Goal: Task Accomplishment & Management: Use online tool/utility

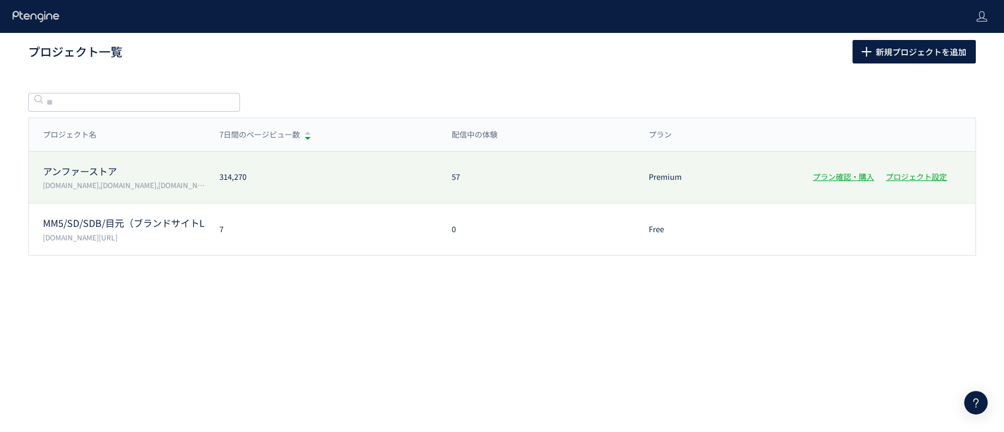
click at [61, 169] on p "アンファーストア" at bounding box center [124, 172] width 162 height 14
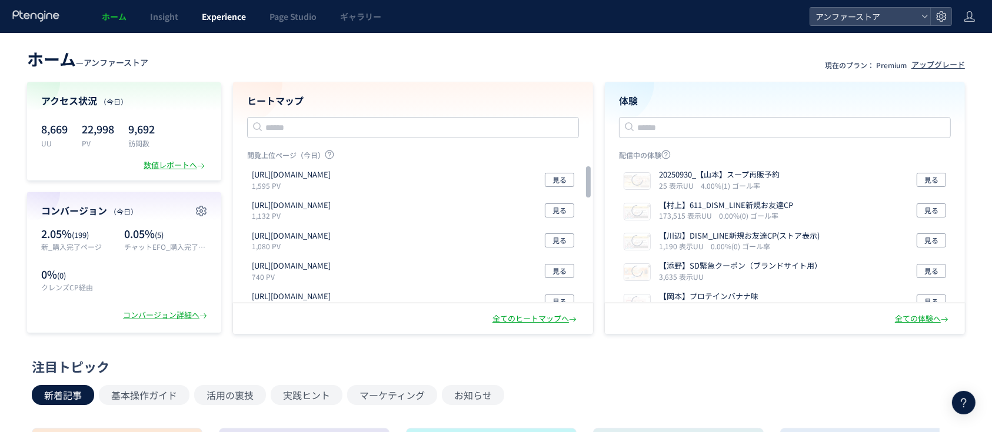
click at [202, 18] on span "Experience" at bounding box center [224, 17] width 44 height 12
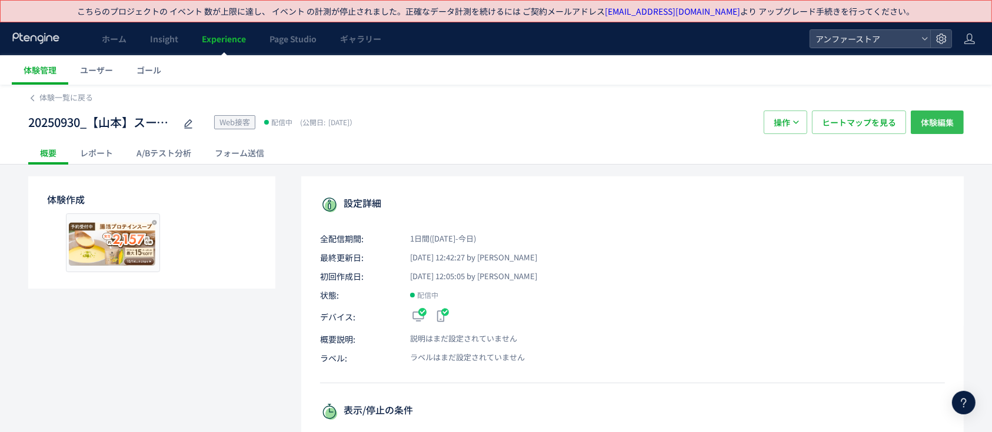
click at [954, 128] on button "体験編集" at bounding box center [937, 123] width 53 height 24
